Goal: Communication & Community: Participate in discussion

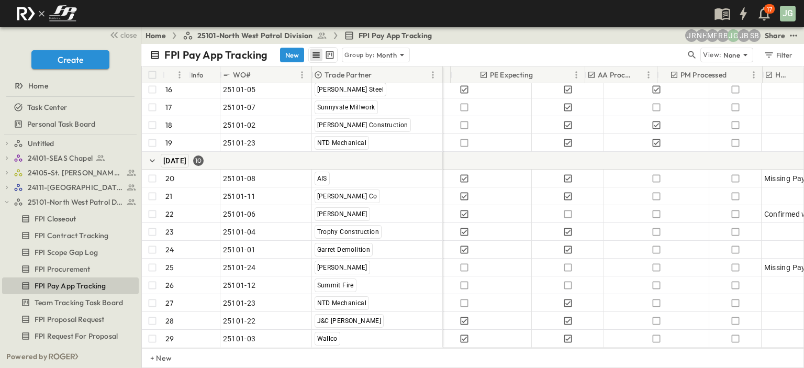
scroll to position [366, 513]
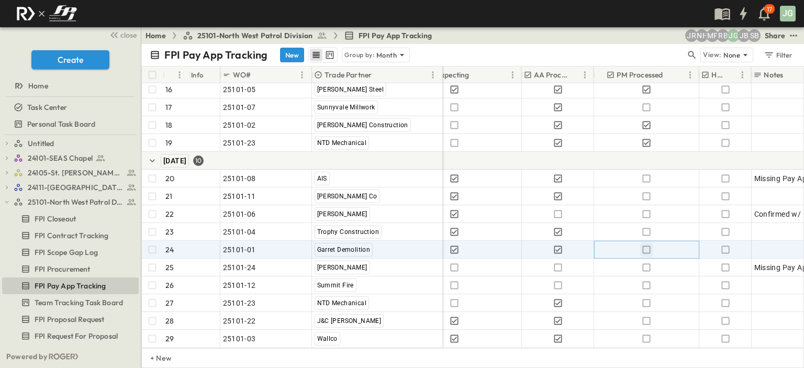
click at [645, 244] on icon "button" at bounding box center [646, 249] width 10 height 10
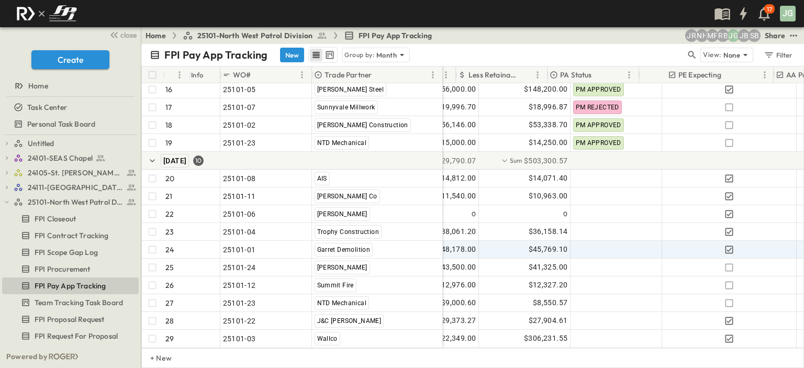
scroll to position [366, 224]
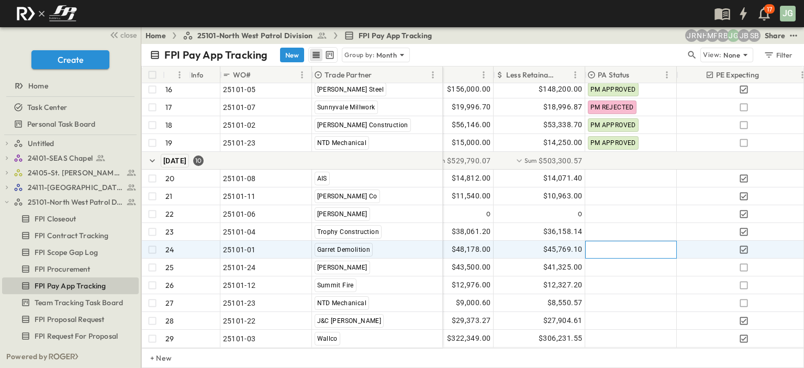
click at [626, 244] on div at bounding box center [631, 249] width 91 height 17
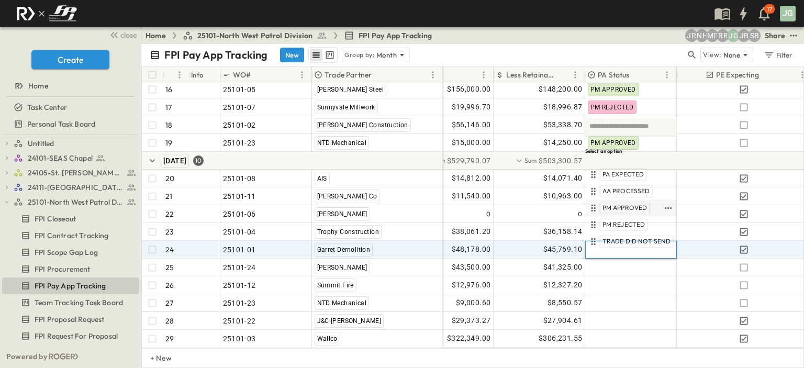
click at [622, 207] on span "PM APPROVED" at bounding box center [624, 208] width 45 height 8
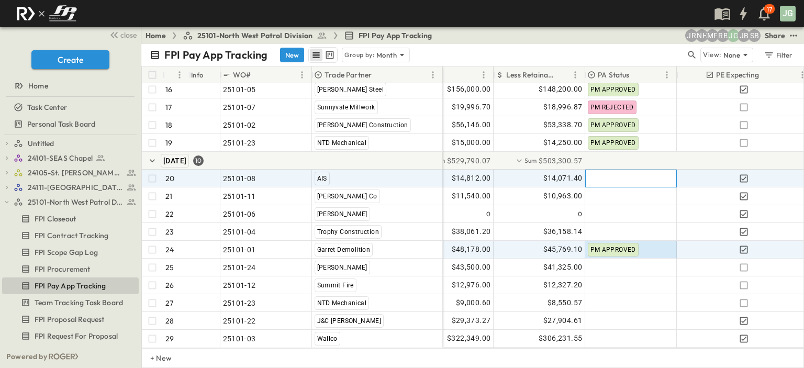
click at [609, 176] on div at bounding box center [631, 178] width 91 height 17
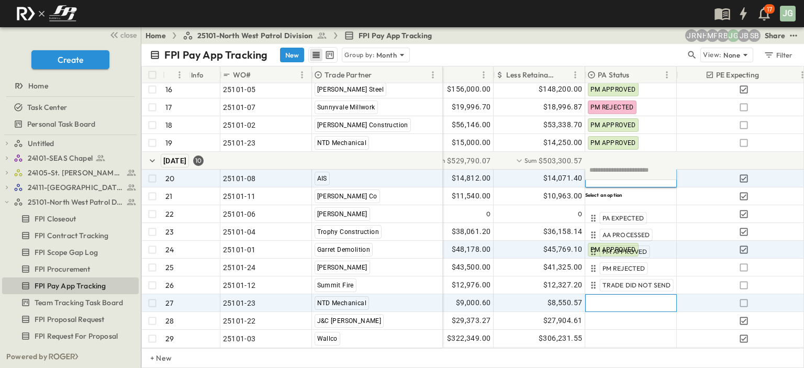
click at [598, 298] on div at bounding box center [631, 303] width 91 height 17
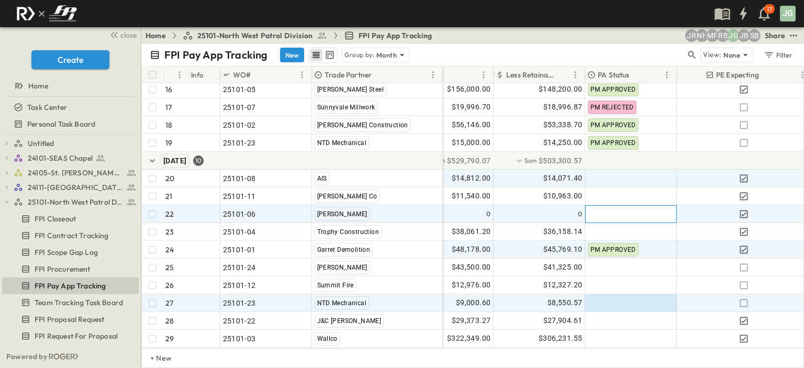
click at [614, 207] on div at bounding box center [631, 214] width 91 height 17
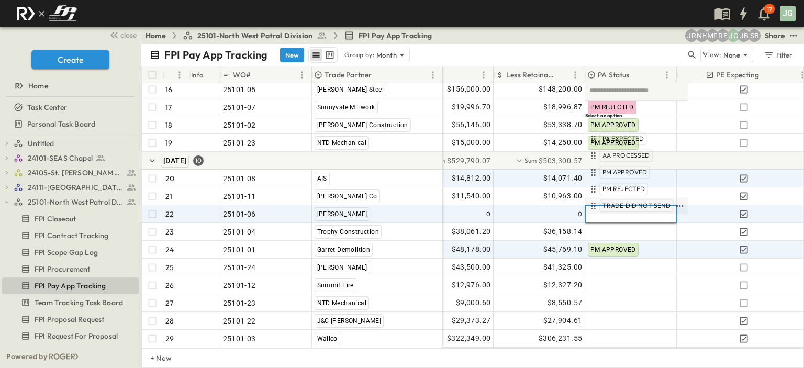
click at [618, 205] on span "TRADE DID NOT SEND" at bounding box center [636, 205] width 69 height 8
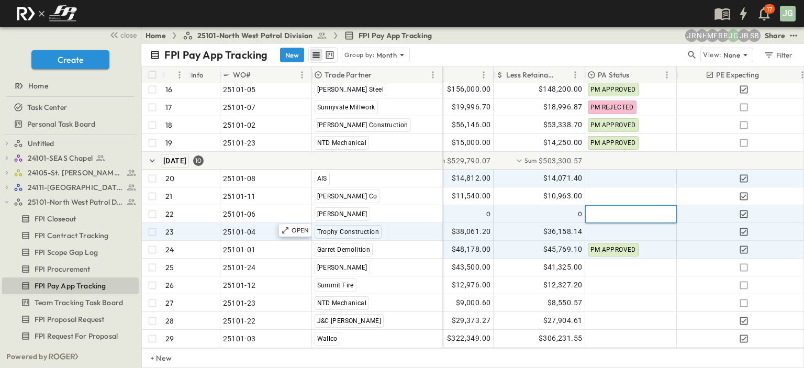
type input "*"
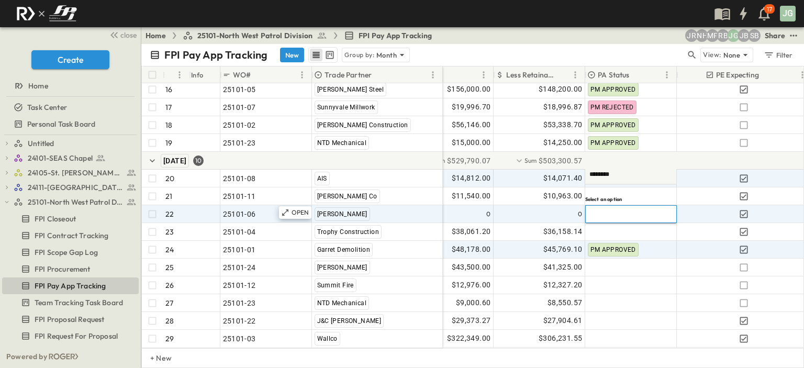
type input "*"
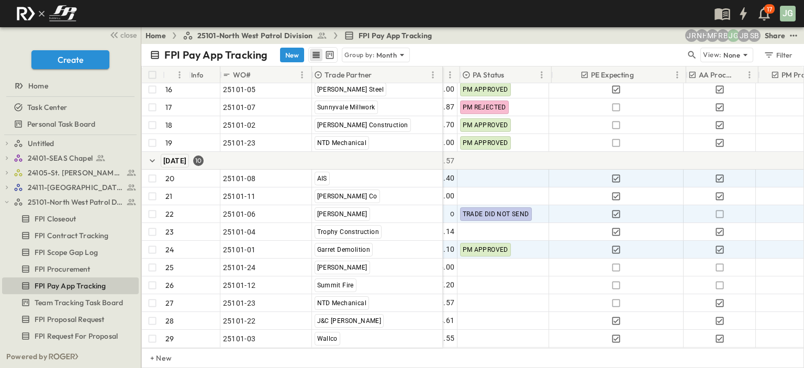
scroll to position [366, 253]
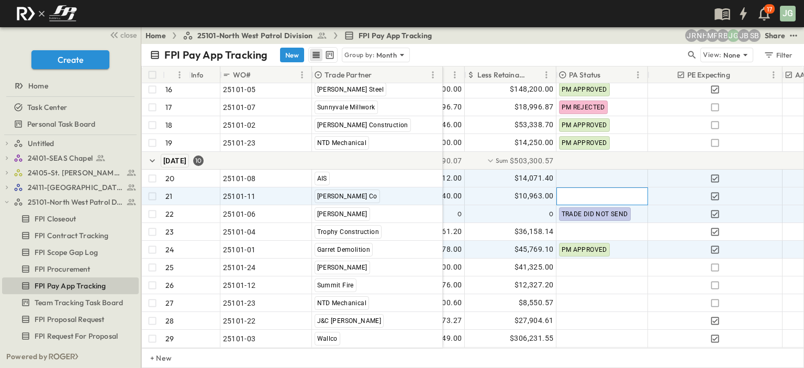
click at [601, 189] on div at bounding box center [602, 196] width 91 height 17
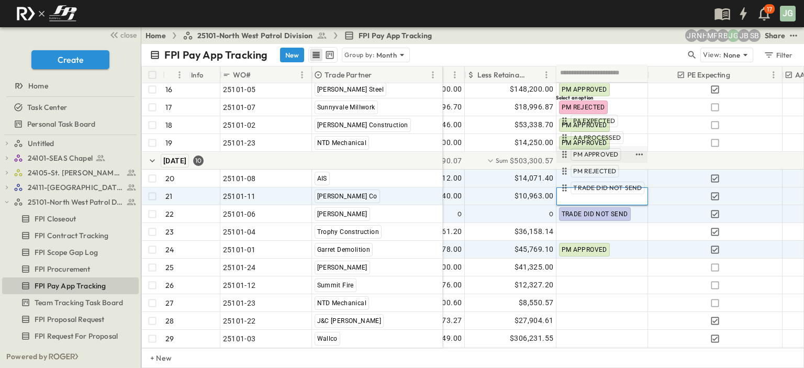
click at [595, 152] on span "PM APPROVED" at bounding box center [595, 154] width 45 height 8
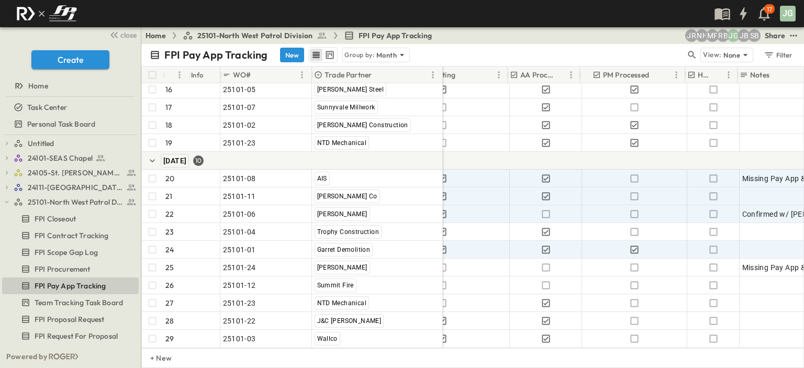
scroll to position [366, 528]
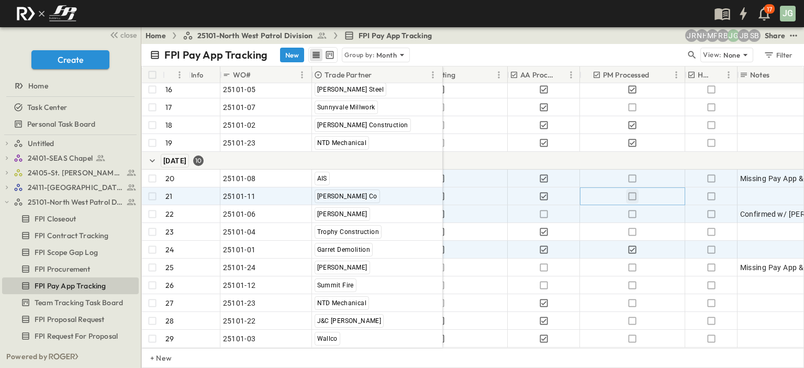
click at [633, 191] on icon "button" at bounding box center [632, 196] width 10 height 10
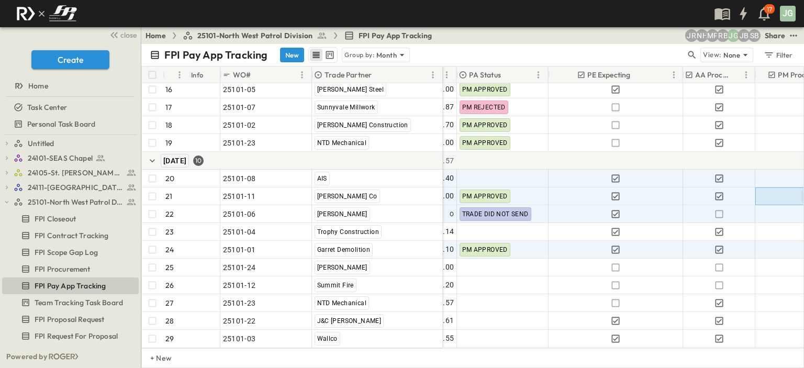
scroll to position [366, 0]
